Goal: Task Accomplishment & Management: Schedule Events

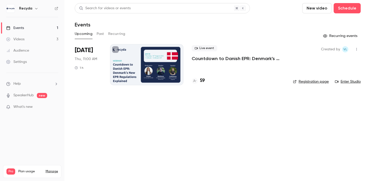
click at [219, 58] on p "Countdown to Danish EPR: Denmark's New EPR Regulations Explained" at bounding box center [238, 59] width 93 height 6
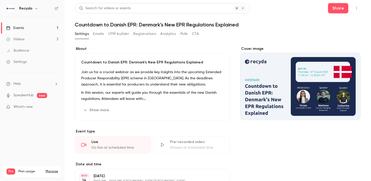
click at [146, 37] on button "Registrations" at bounding box center [144, 34] width 23 height 8
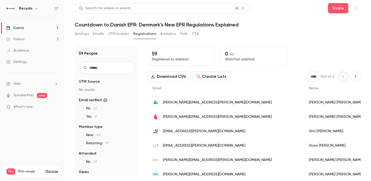
click at [19, 29] on div "Events" at bounding box center [15, 27] width 18 height 5
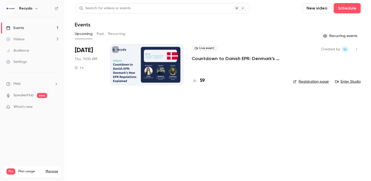
click at [112, 114] on main "Search for videos or events New video Schedule Events Upcoming Past Recurring R…" at bounding box center [217, 90] width 306 height 181
click at [356, 7] on button "Schedule" at bounding box center [346, 8] width 27 height 10
click at [320, 25] on div "One time event" at bounding box center [336, 22] width 39 height 5
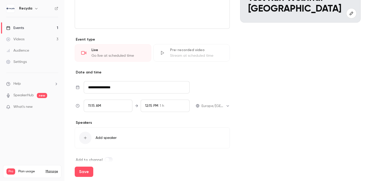
scroll to position [106, 0]
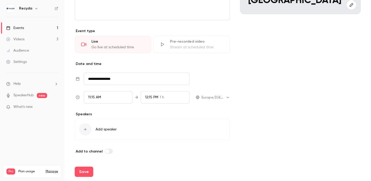
type input "**********"
click at [108, 98] on div "11:15 AM" at bounding box center [108, 97] width 49 height 12
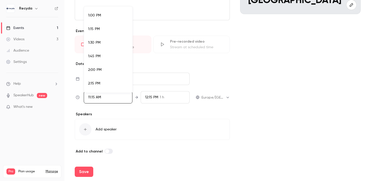
scroll to position [716, 0]
click at [102, 63] on div "2:00 PM" at bounding box center [108, 60] width 40 height 5
click at [160, 112] on div at bounding box center [185, 90] width 371 height 181
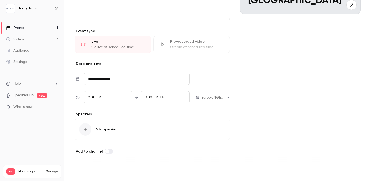
click at [83, 172] on button "Save" at bounding box center [84, 172] width 19 height 10
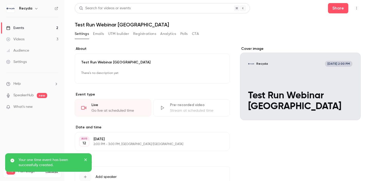
click at [85, 161] on icon "close" at bounding box center [85, 160] width 3 height 3
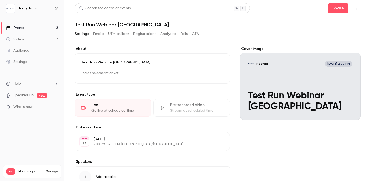
click at [355, 9] on icon "button" at bounding box center [356, 8] width 4 height 4
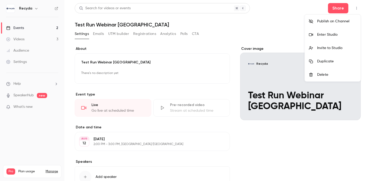
click at [340, 32] on div "Enter Studio" at bounding box center [336, 34] width 39 height 5
